Goal: Task Accomplishment & Management: Use online tool/utility

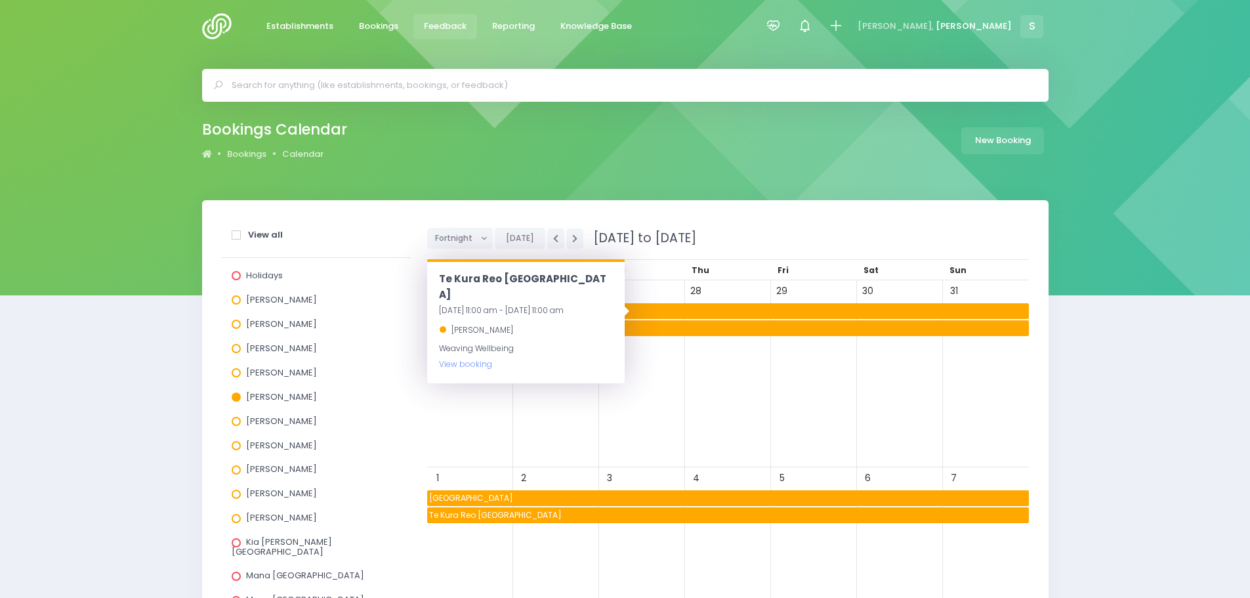
click at [444, 22] on span "Feedback" at bounding box center [445, 26] width 43 height 13
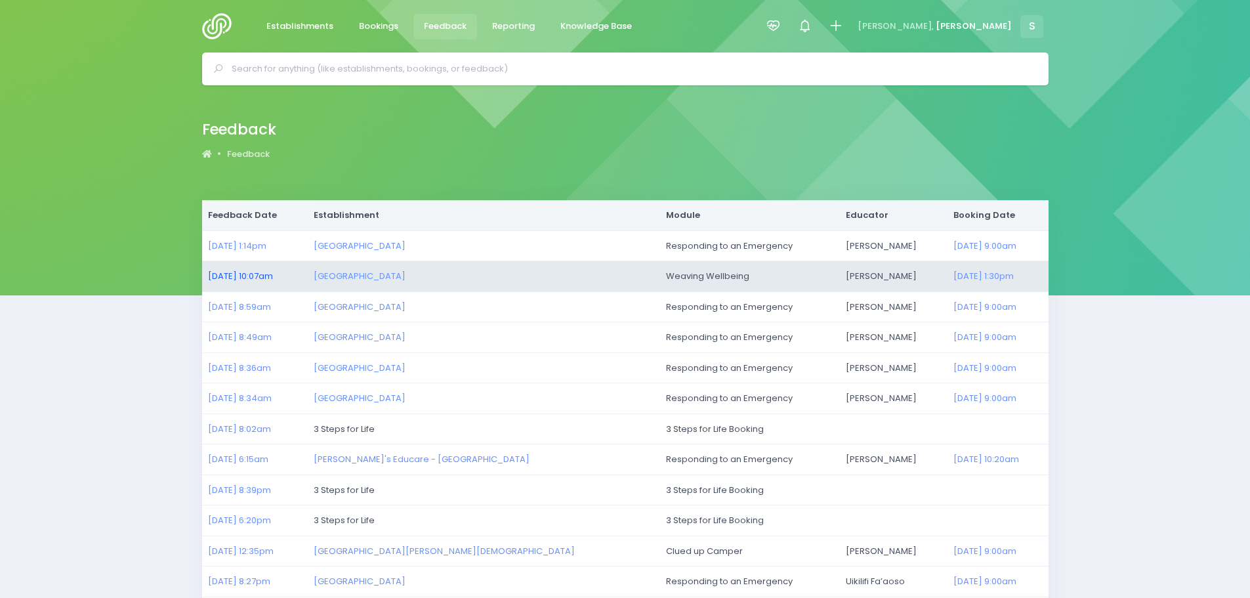
click at [241, 276] on link "25/08/2025 10:07am" at bounding box center [240, 276] width 65 height 12
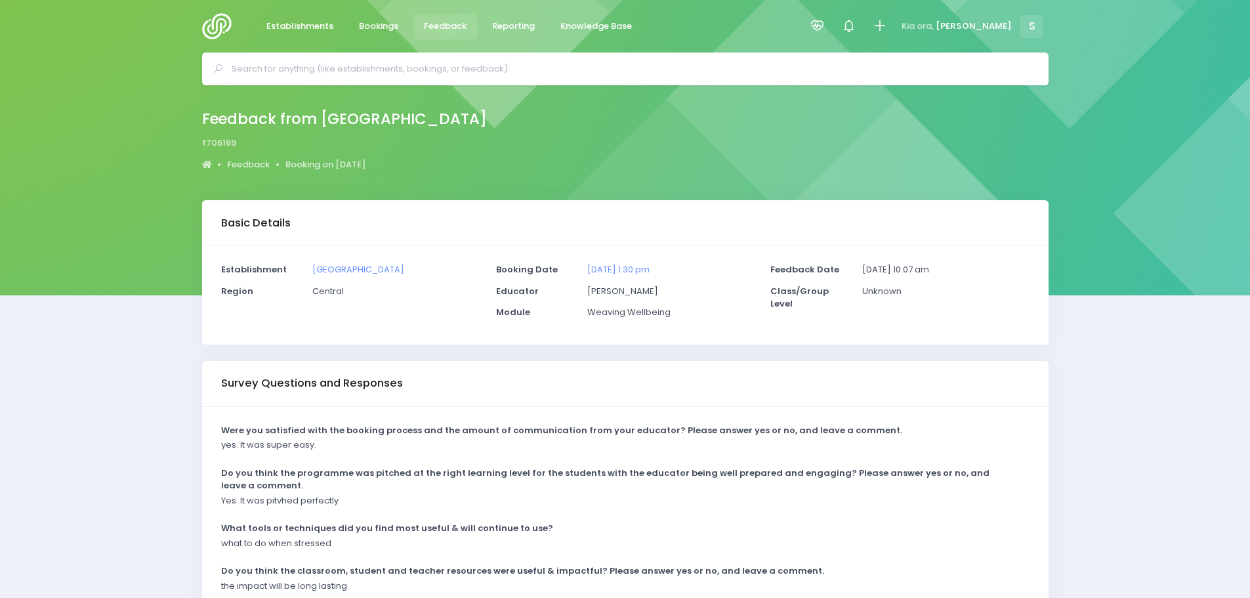
click at [216, 30] on img at bounding box center [220, 26] width 37 height 26
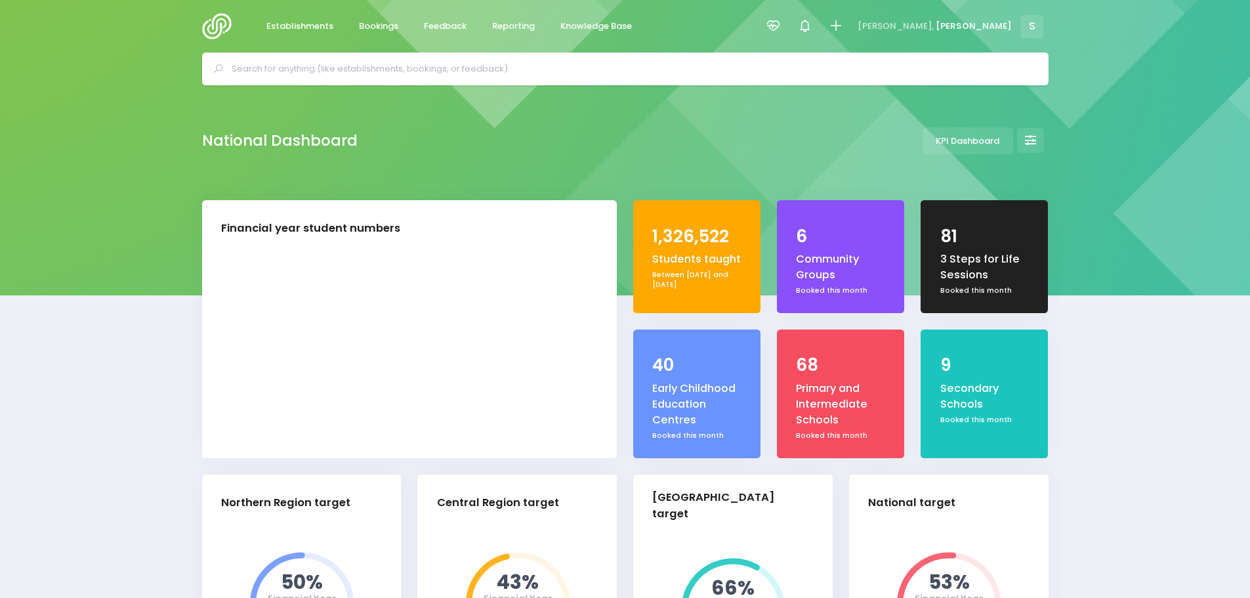
select select "5"
click at [449, 72] on input "text" at bounding box center [631, 69] width 799 height 20
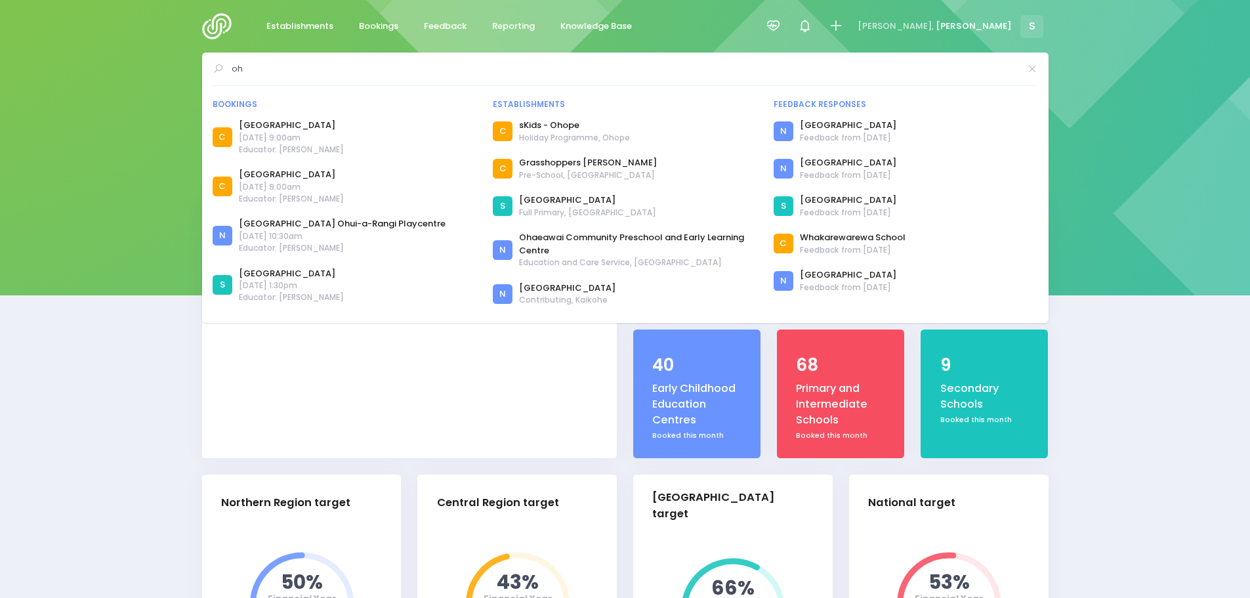
type input "o"
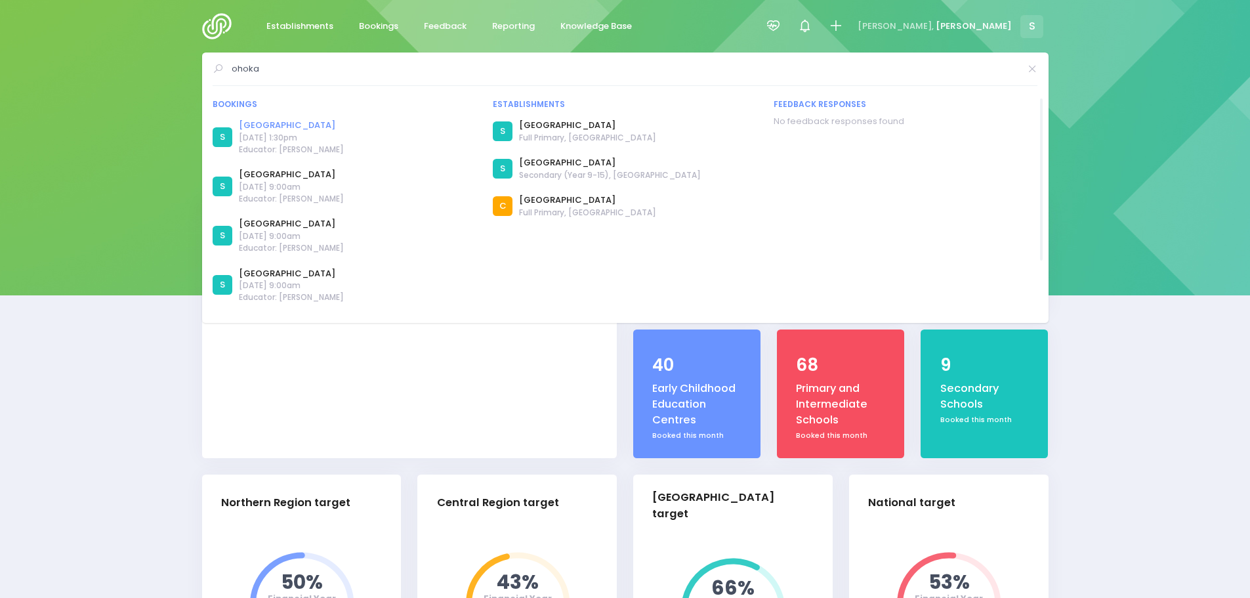
type input "ohoka"
click at [269, 125] on link "Ohoka School" at bounding box center [291, 125] width 105 height 13
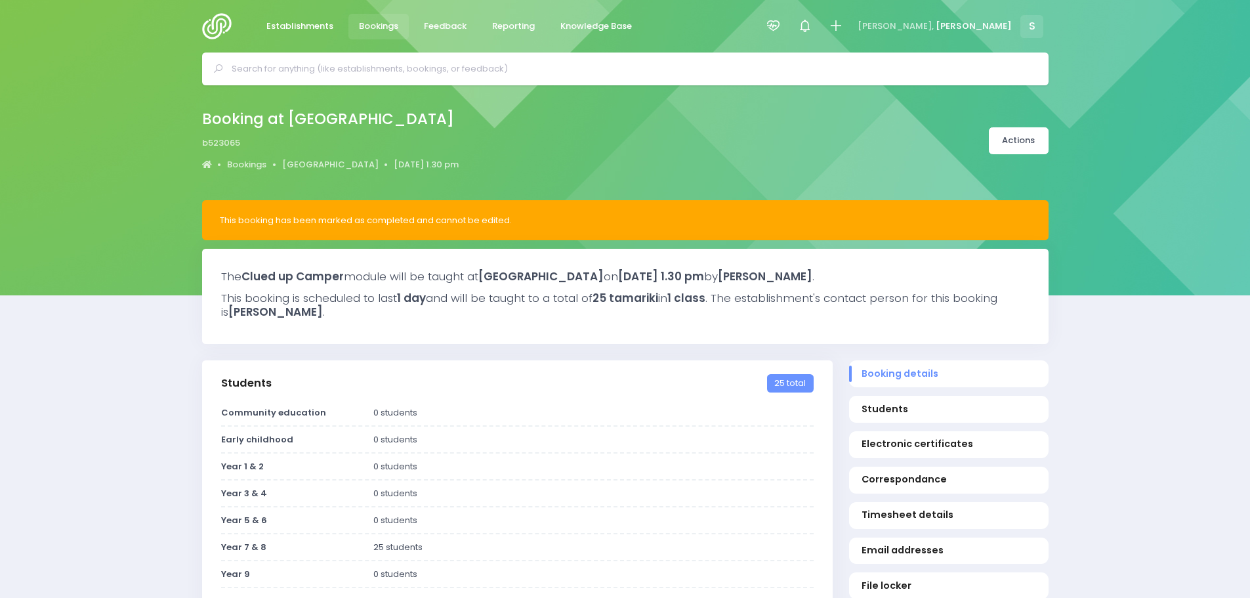
select select "5"
drag, startPoint x: 331, startPoint y: 165, endPoint x: 364, endPoint y: 198, distance: 47.3
click at [331, 165] on link "[GEOGRAPHIC_DATA]" at bounding box center [330, 164] width 96 height 13
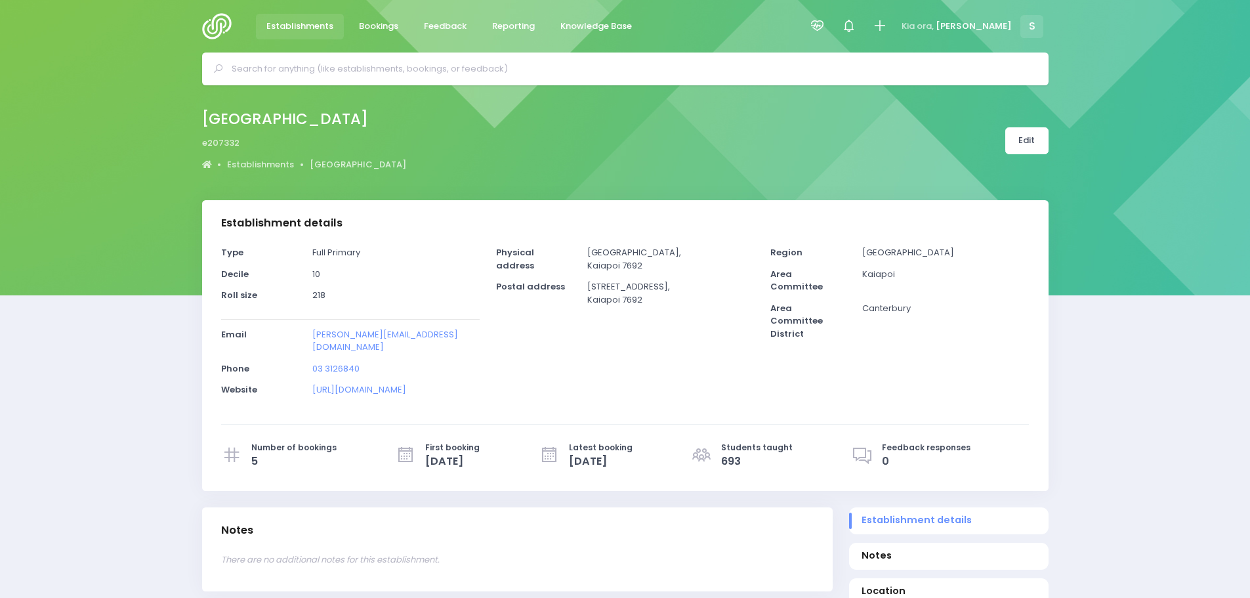
select select "5"
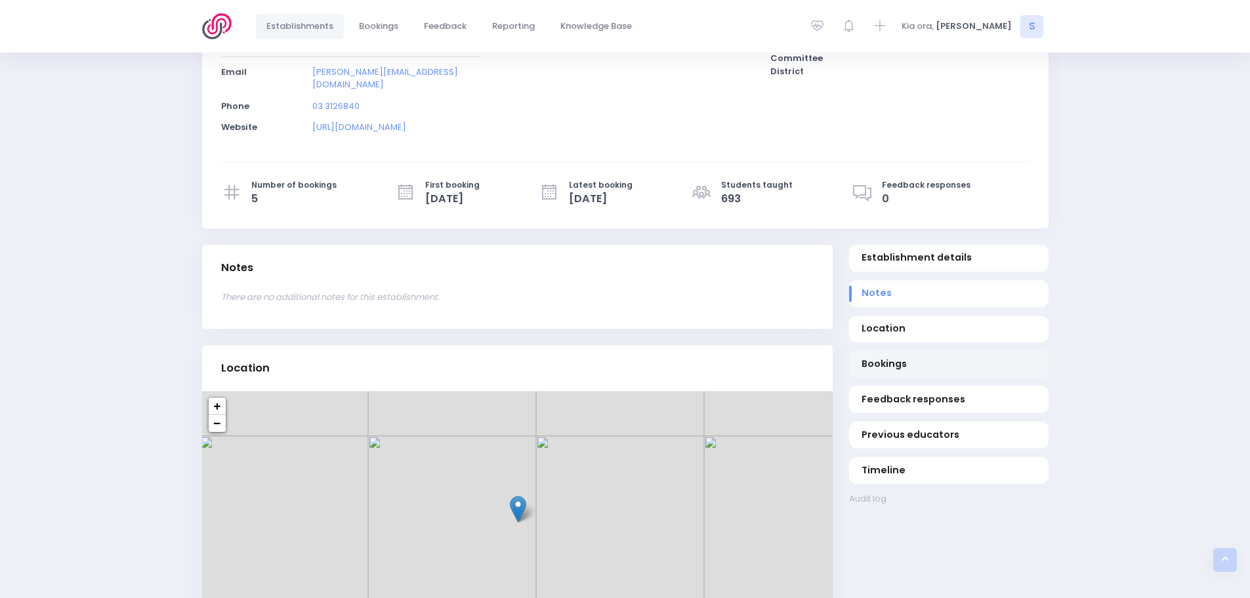
click at [888, 357] on span "Bookings" at bounding box center [949, 364] width 174 height 14
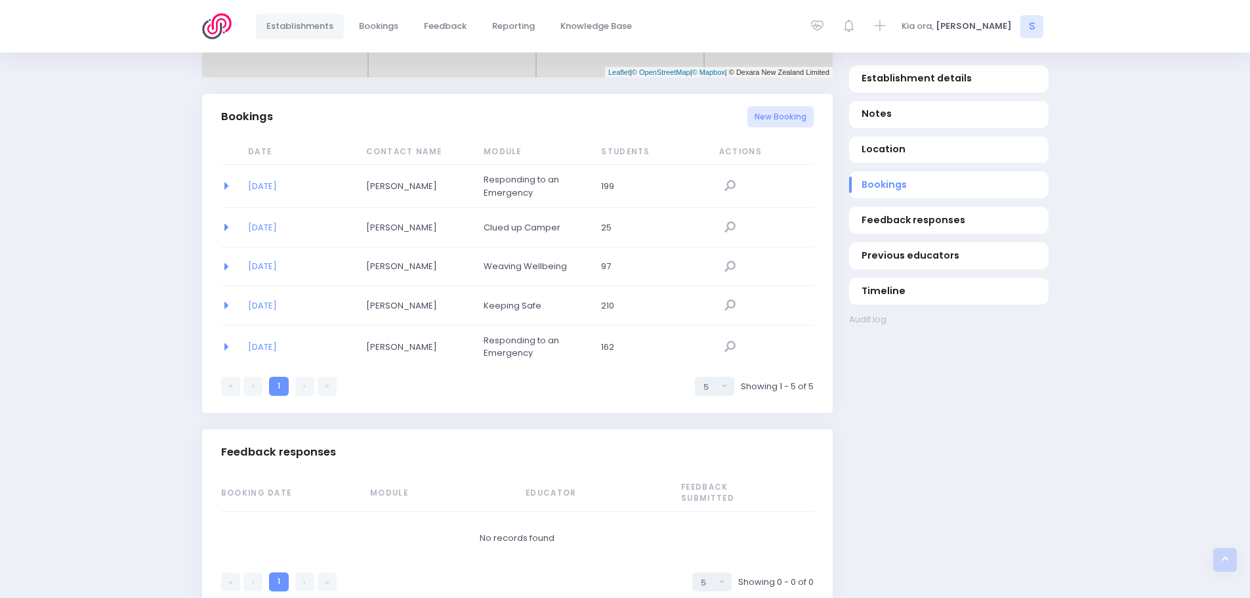
scroll to position [854, 0]
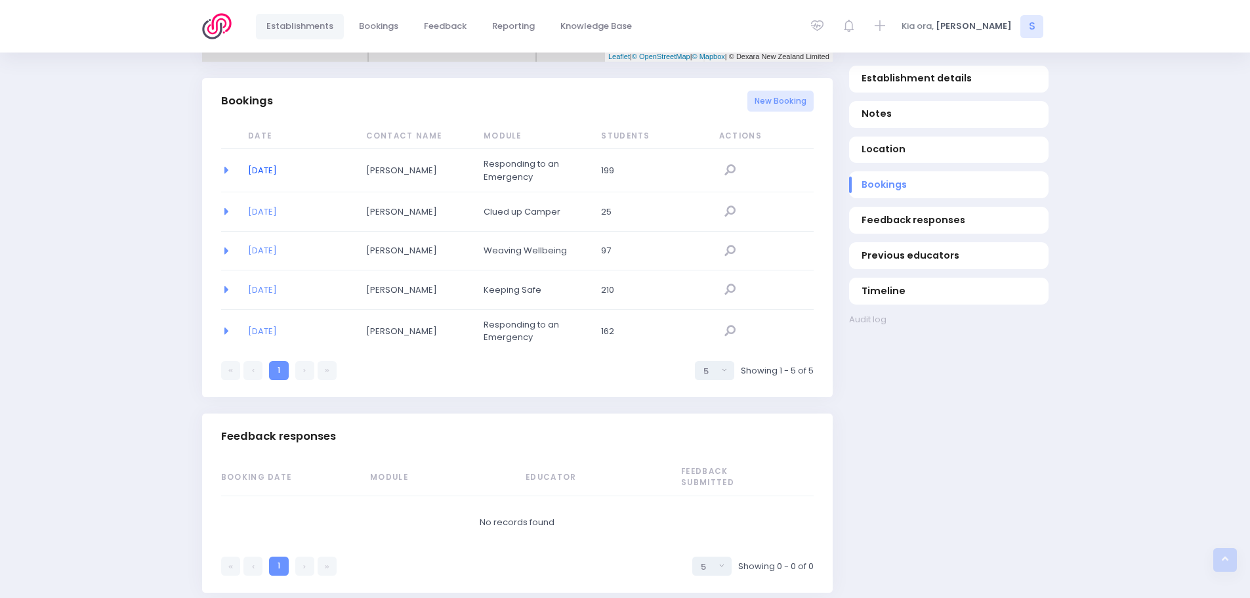
click at [272, 164] on link "20/05/2025" at bounding box center [262, 170] width 29 height 12
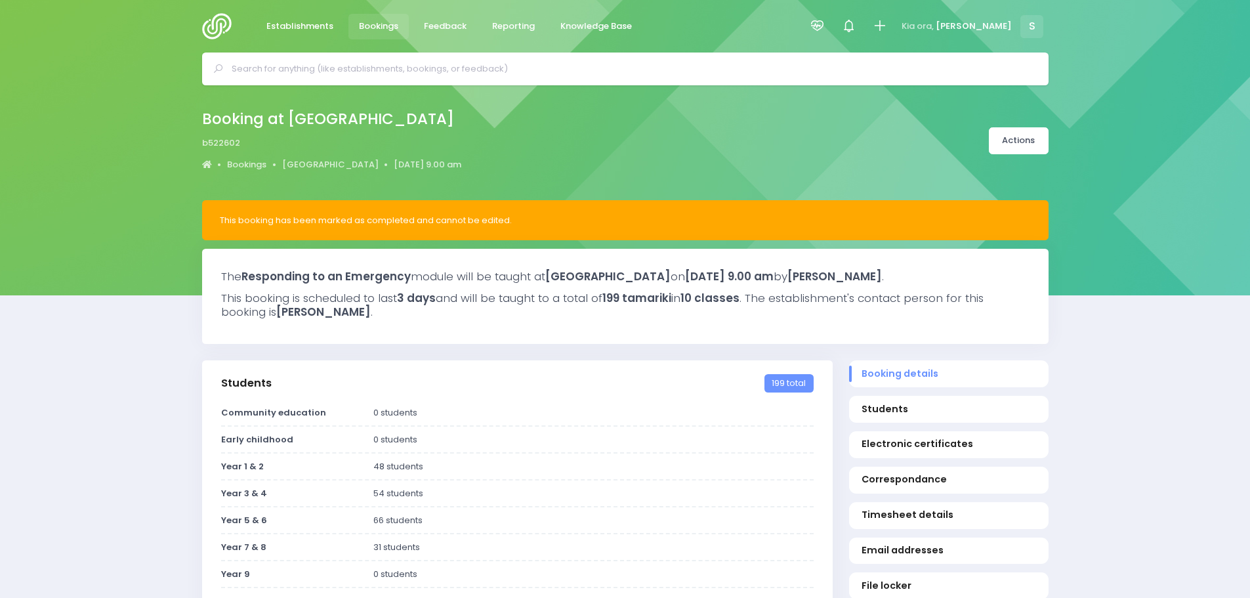
select select "5"
click at [514, 26] on span "Reporting" at bounding box center [513, 26] width 43 height 13
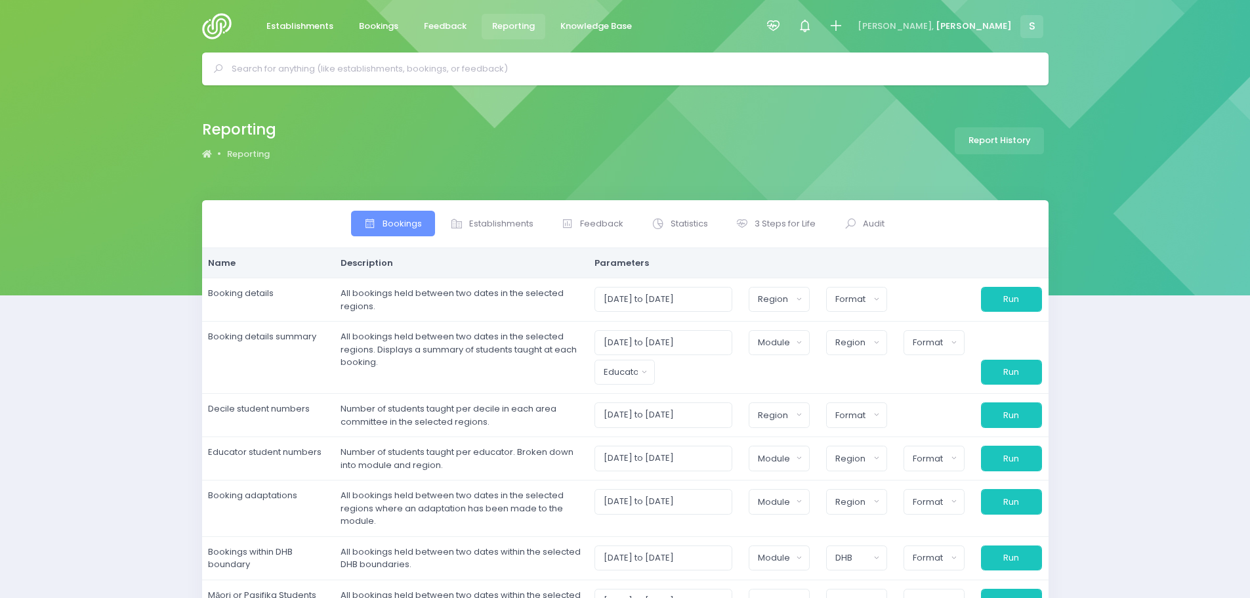
select select
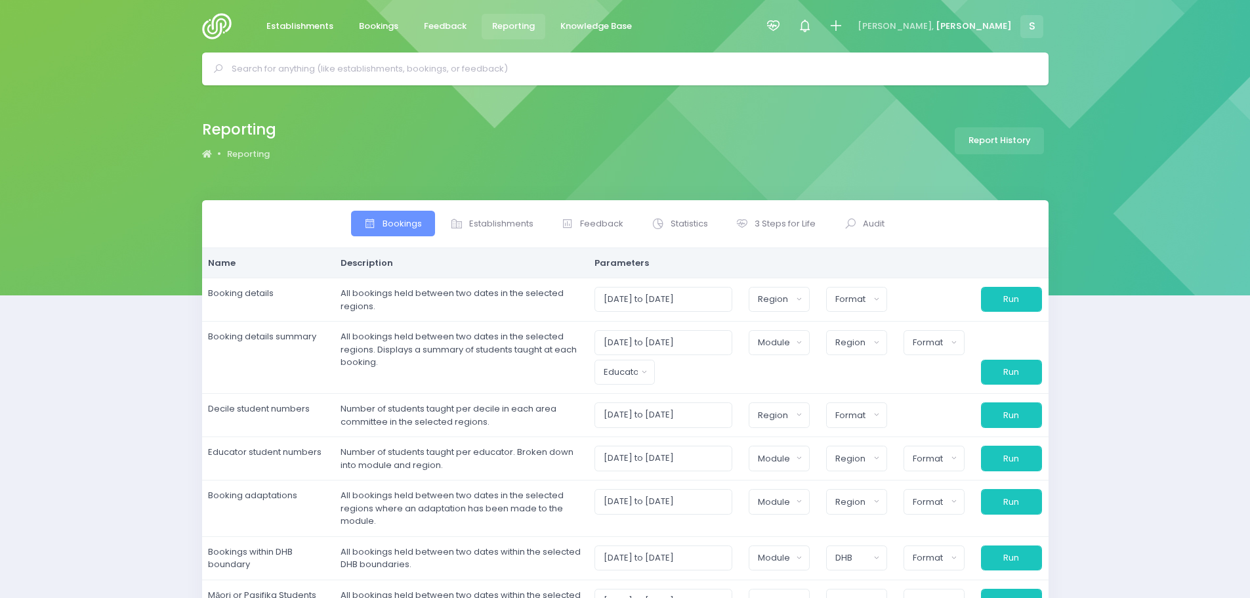
select select
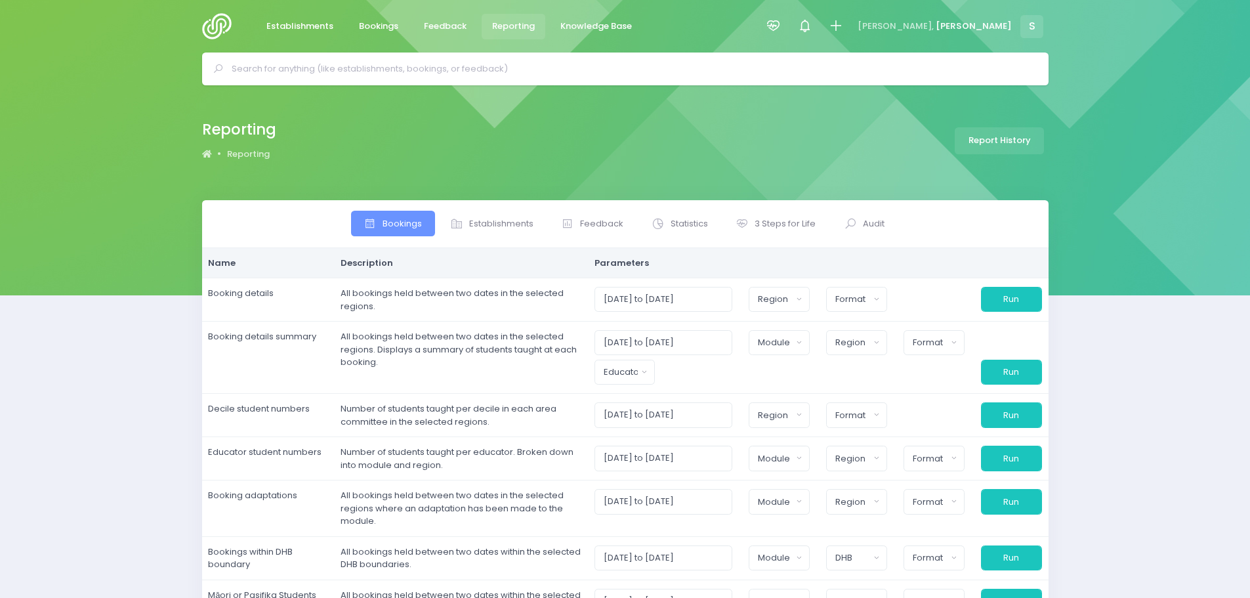
select select
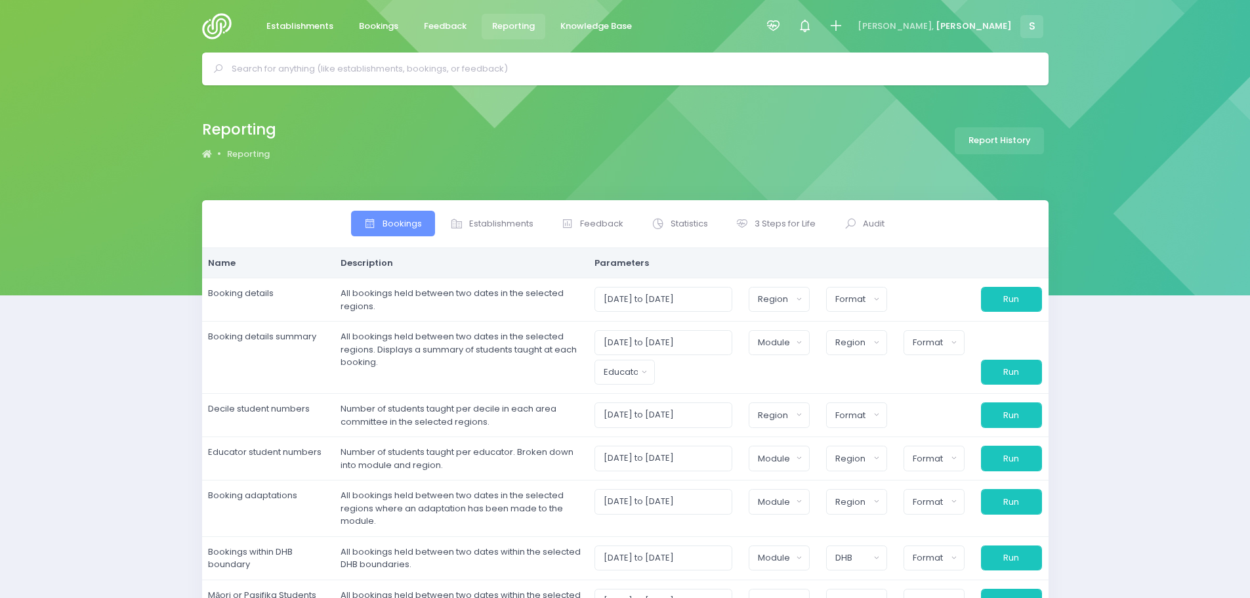
select select
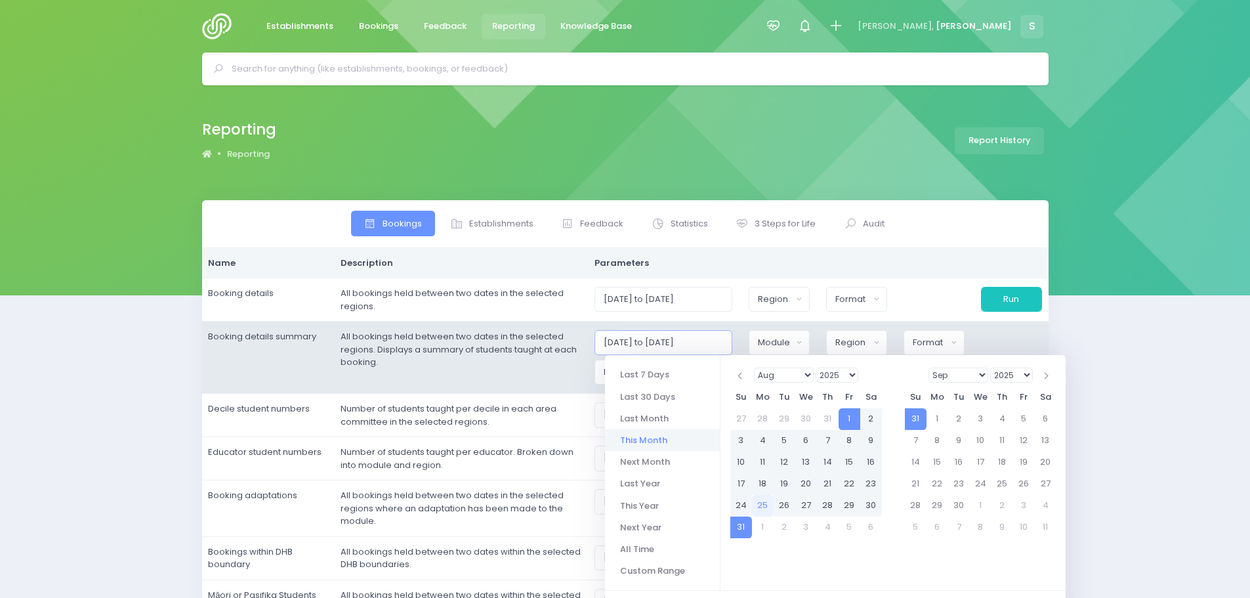
click at [697, 340] on input "[DATE] to [DATE]" at bounding box center [663, 342] width 138 height 25
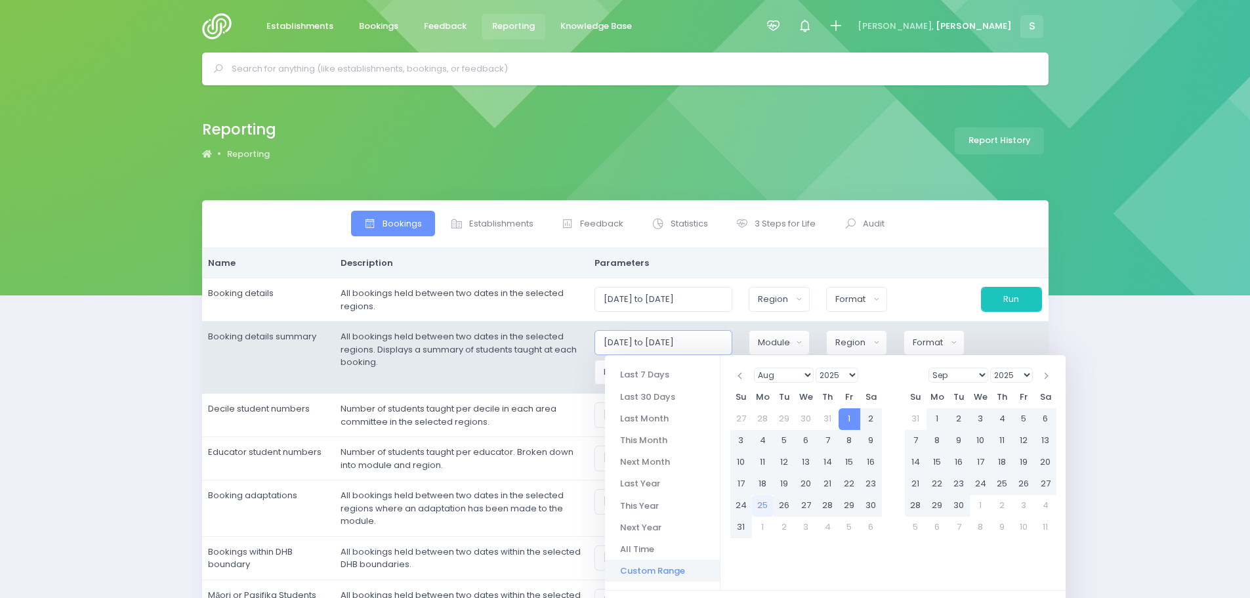
click at [682, 341] on input "[DATE] to [DATE]" at bounding box center [663, 342] width 138 height 25
type input "[DATE] to [DATE]"
click at [556, 380] on td "All bookings held between two dates in the selected regions. Displays a summary…" at bounding box center [461, 358] width 254 height 72
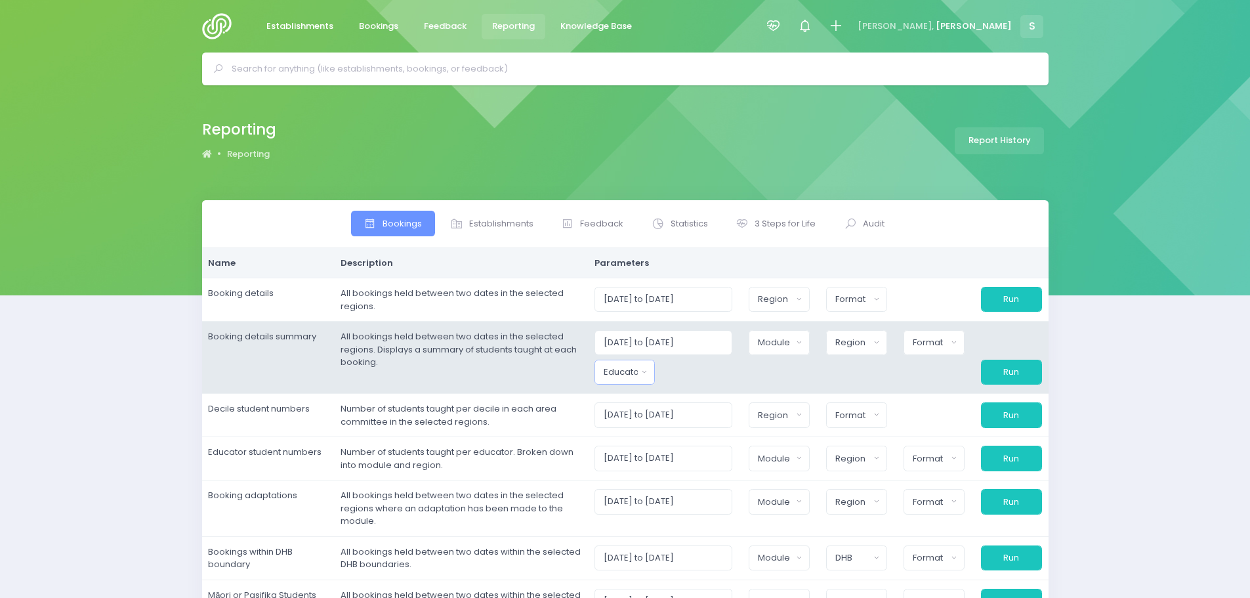
click at [606, 379] on button "Educator" at bounding box center [624, 372] width 61 height 25
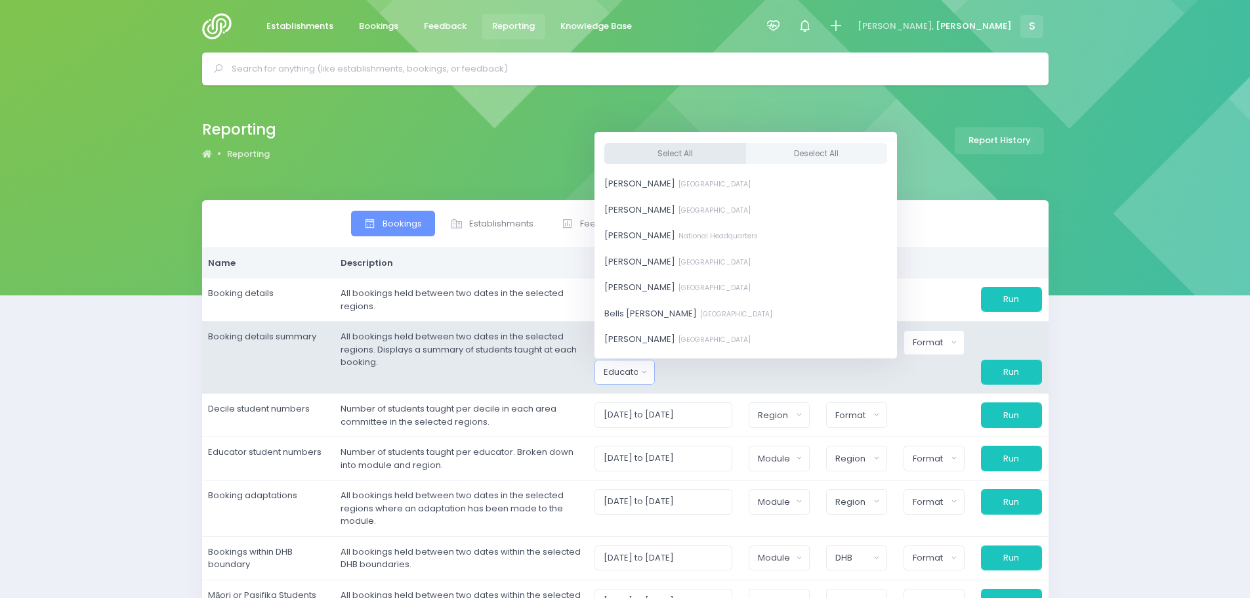
click at [653, 152] on button "Select All" at bounding box center [675, 153] width 142 height 22
select select "381987"
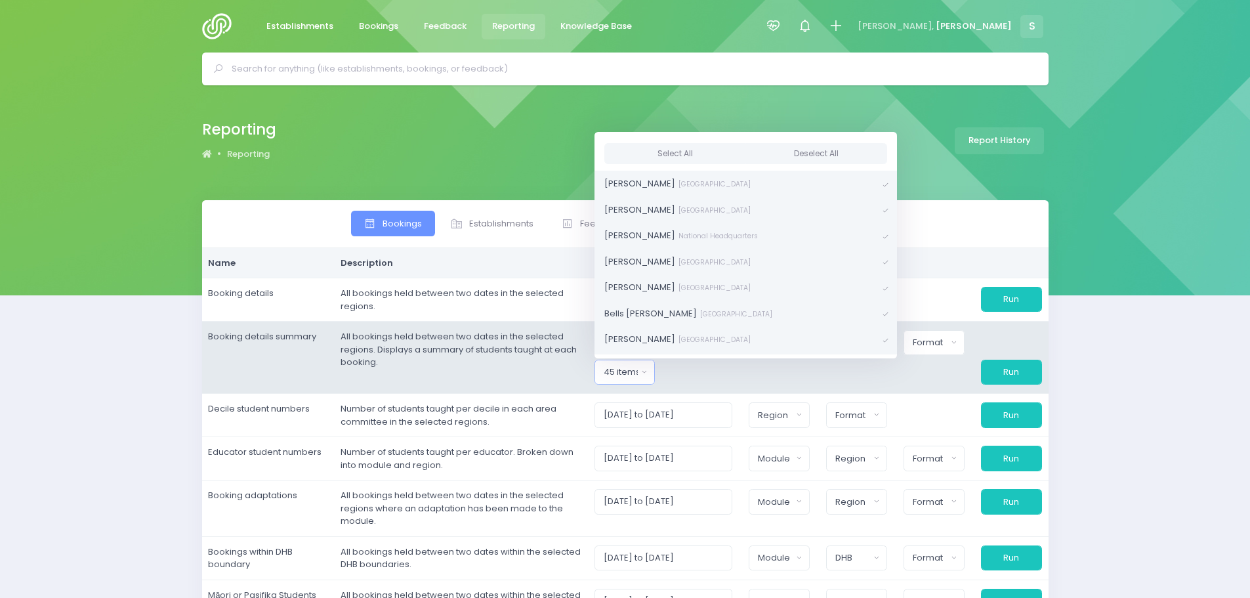
click at [797, 378] on div at bounding box center [779, 372] width 77 height 25
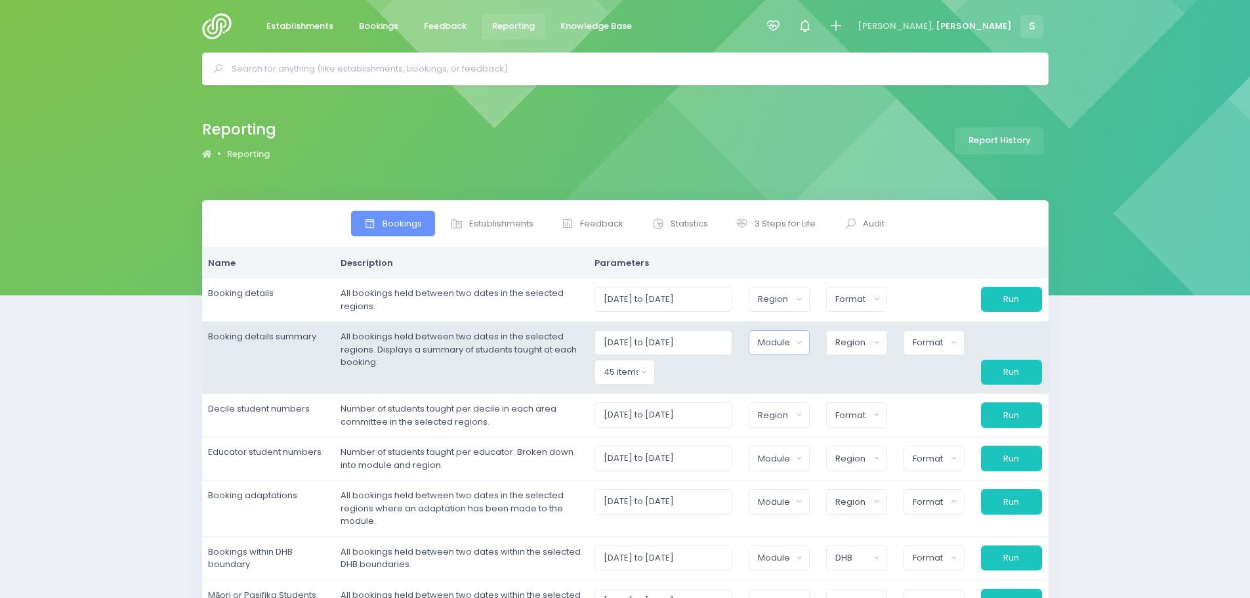
click at [787, 342] on div "Module" at bounding box center [775, 342] width 34 height 13
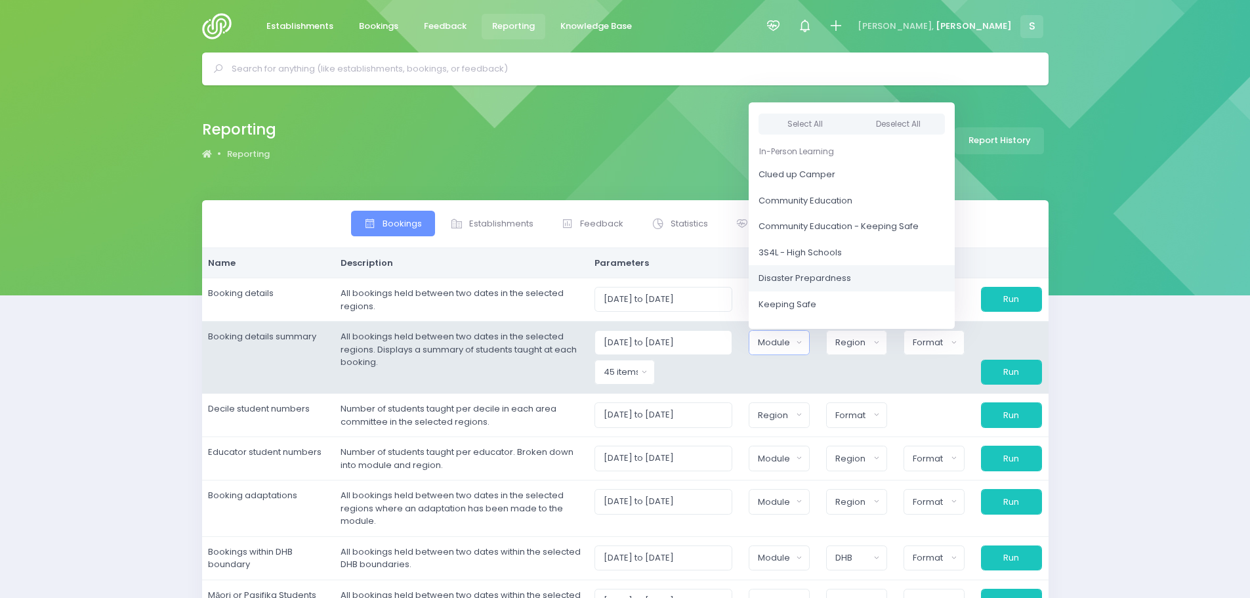
scroll to position [66, 0]
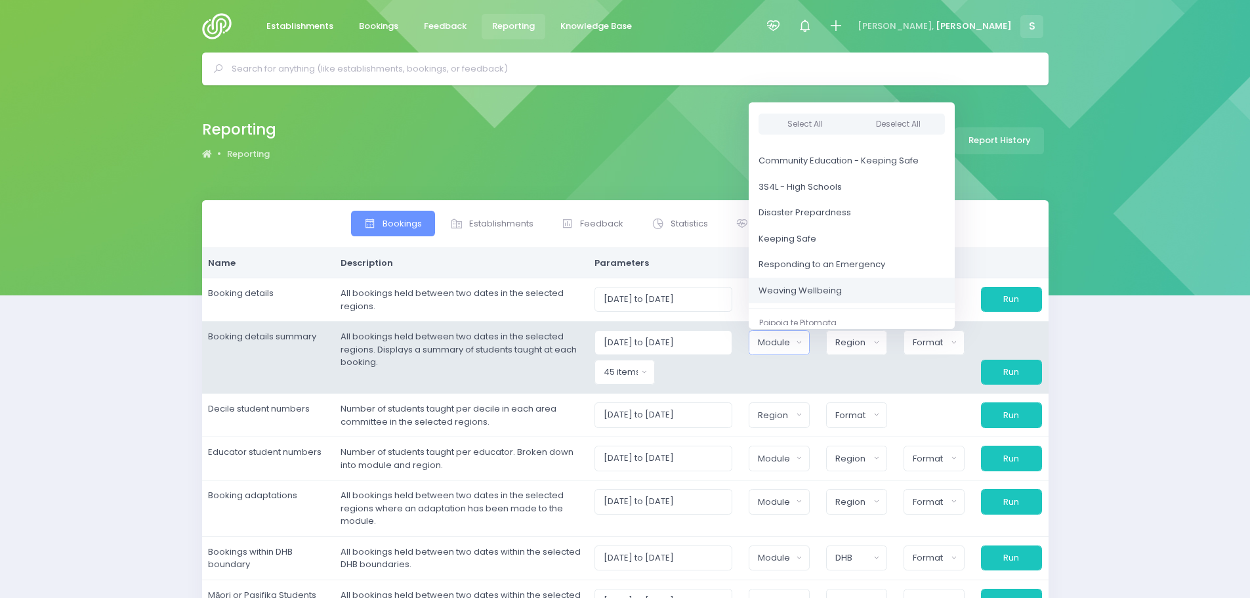
click at [797, 286] on span "Weaving Wellbeing" at bounding box center [800, 290] width 83 height 13
select select "Weaving Wellbeing"
click at [869, 339] on div "Region" at bounding box center [852, 342] width 34 height 13
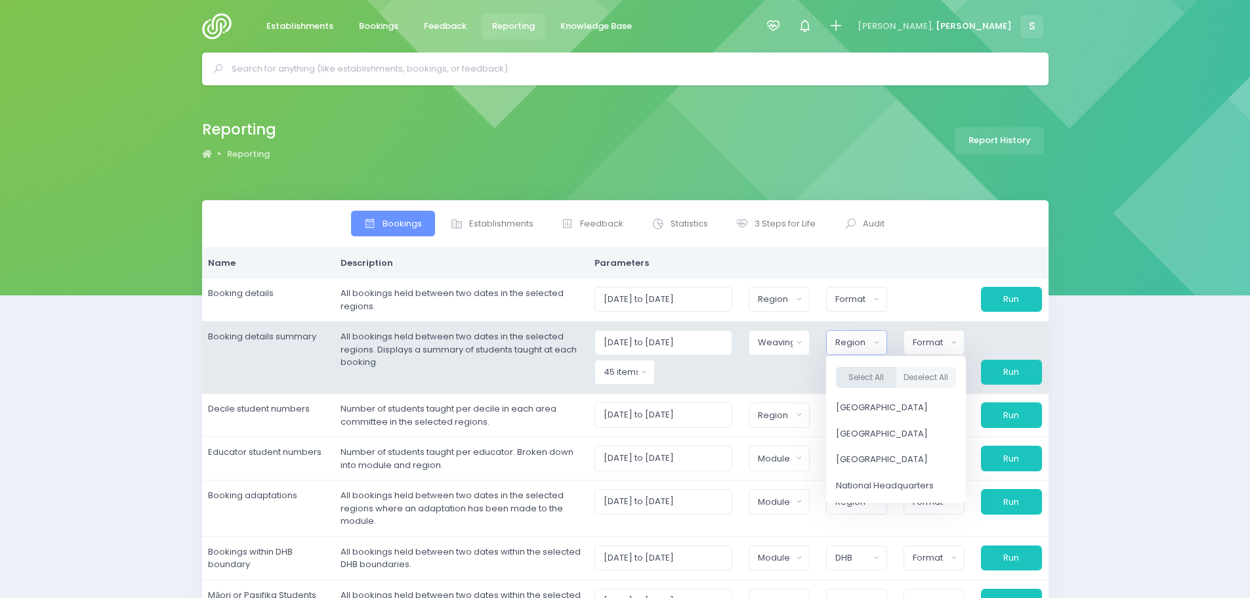
click at [878, 379] on button "Select All" at bounding box center [866, 378] width 60 height 22
select select "Northern"
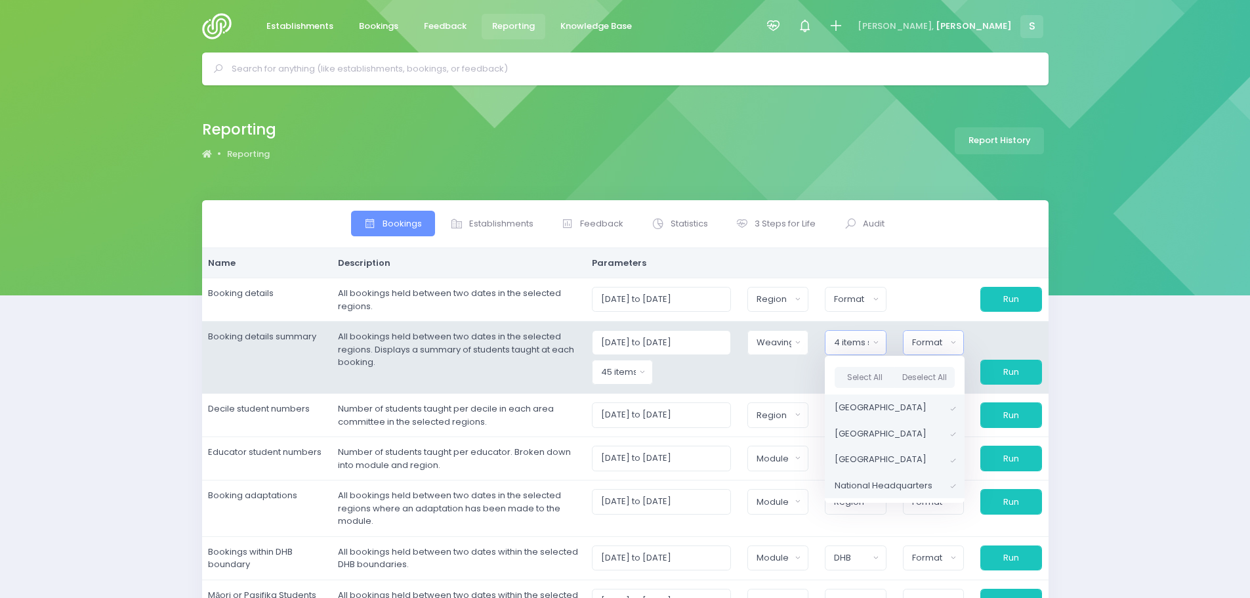
click at [940, 339] on div "Format" at bounding box center [929, 342] width 35 height 13
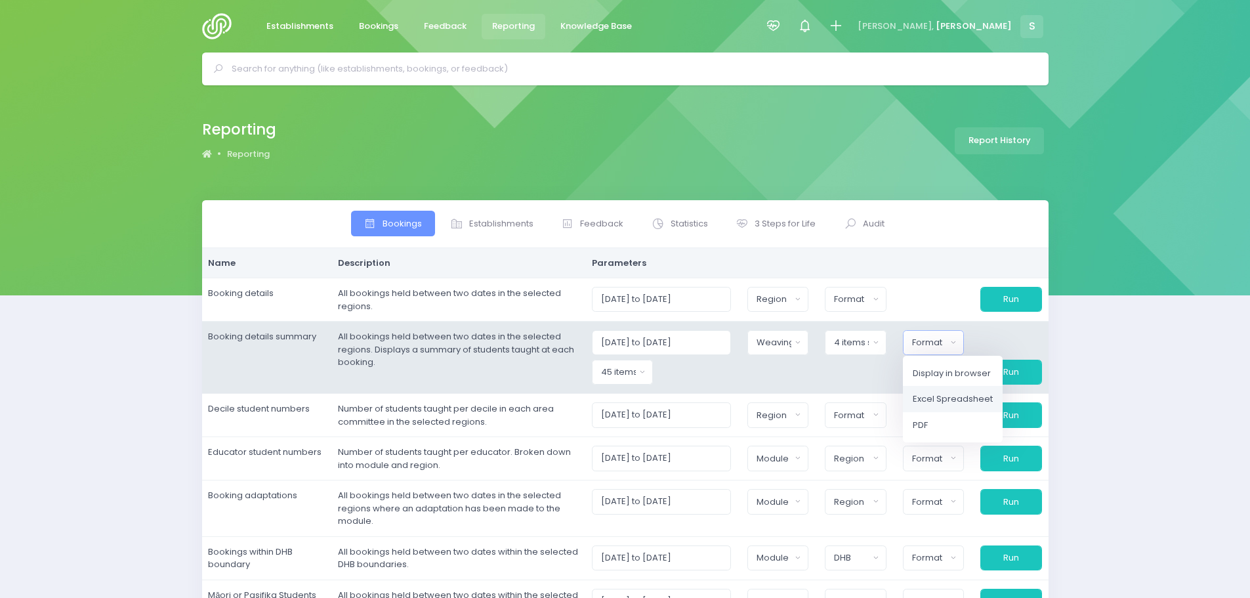
click at [957, 401] on span "Excel Spreadsheet" at bounding box center [953, 398] width 80 height 13
select select "excel"
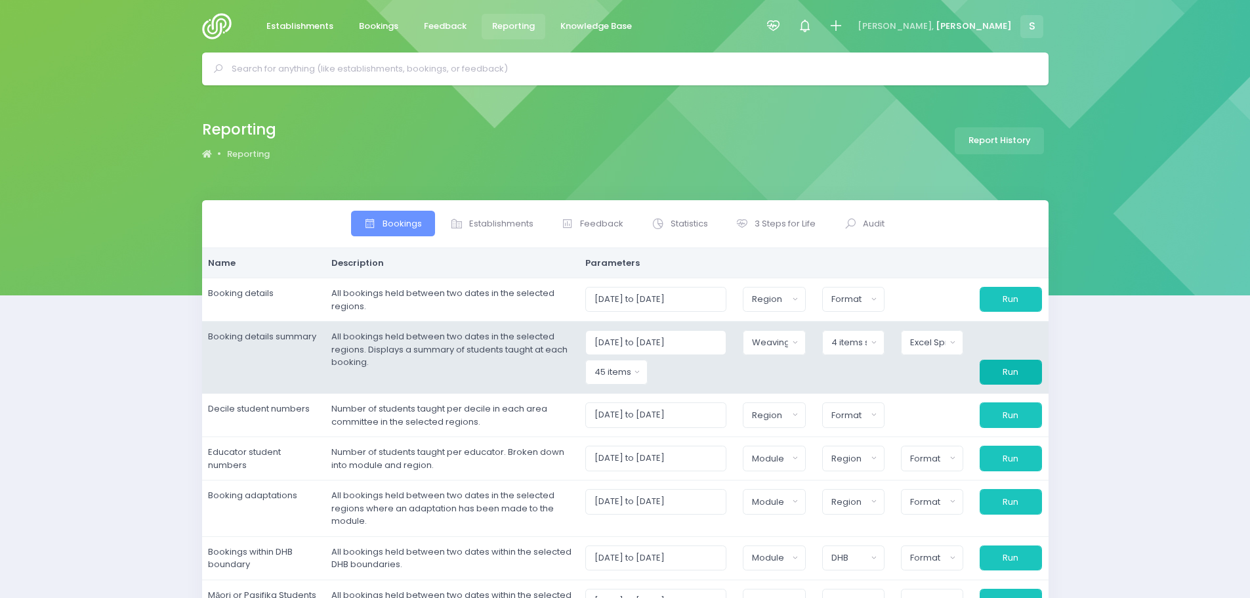
click at [1006, 371] on button "Run" at bounding box center [1011, 372] width 62 height 25
